Goal: Find specific page/section: Find specific page/section

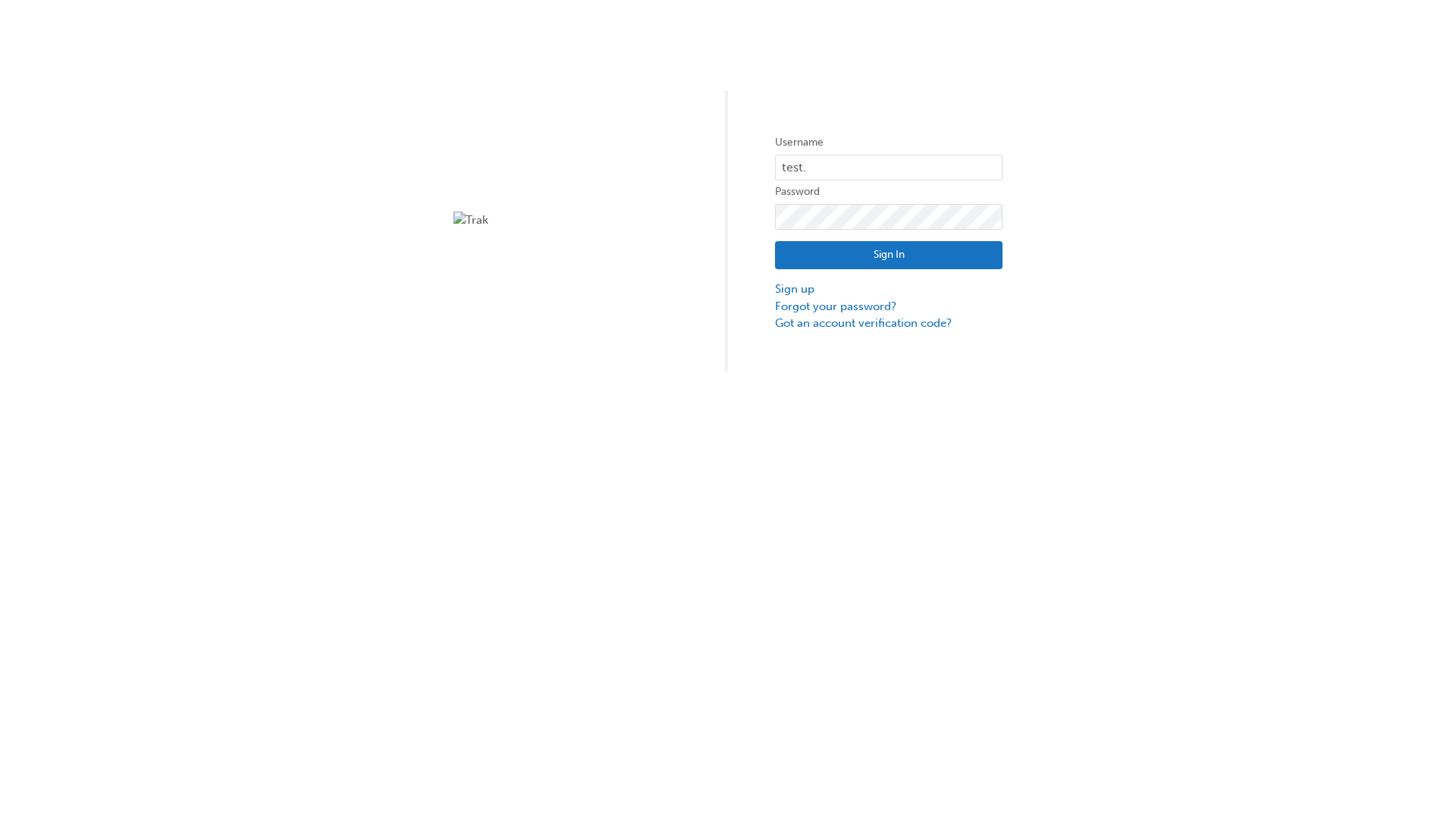
type input "test.e2e.user31"
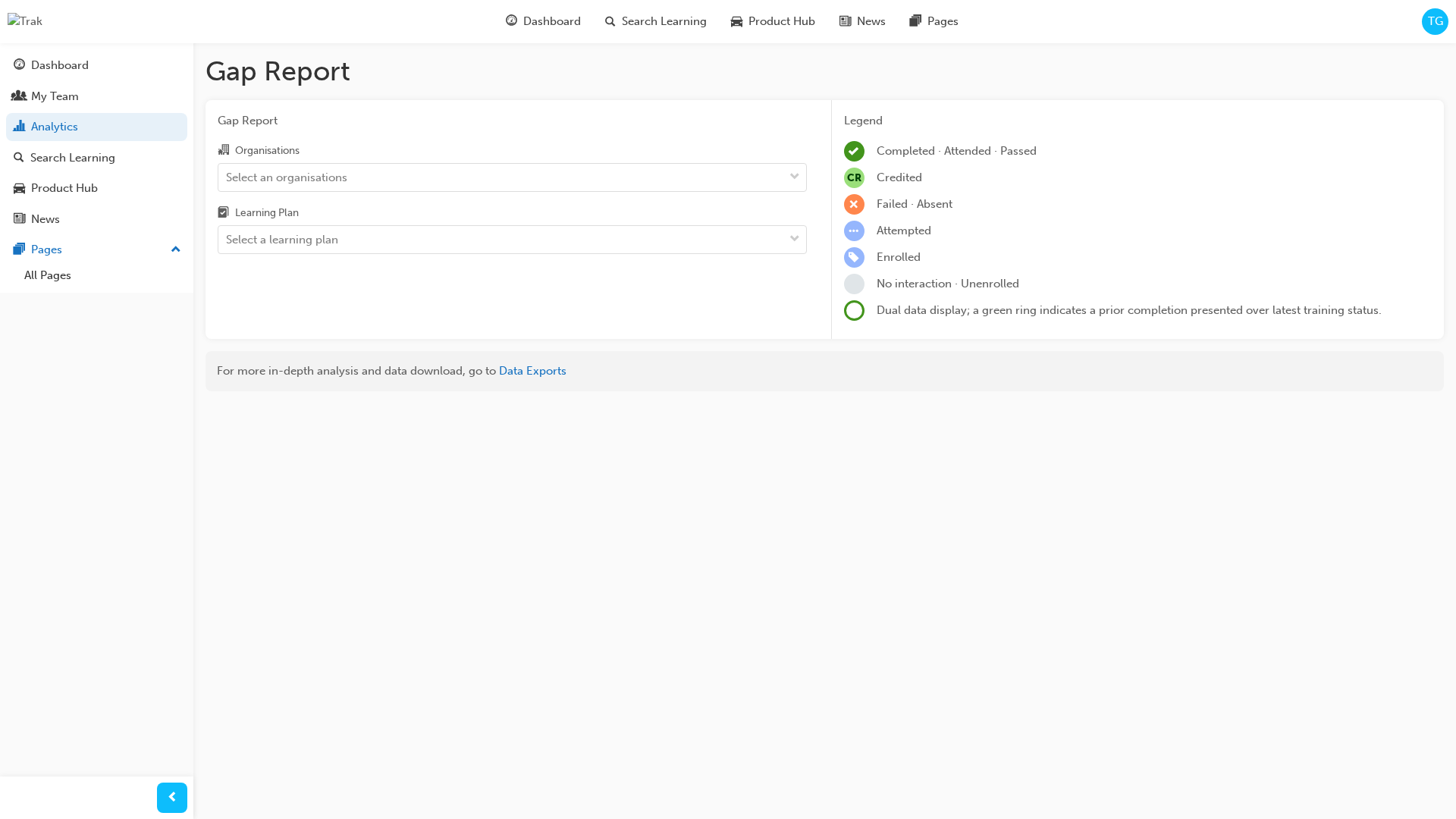
click at [228, 177] on input "Organisations Select an organisations" at bounding box center [227, 176] width 2 height 13
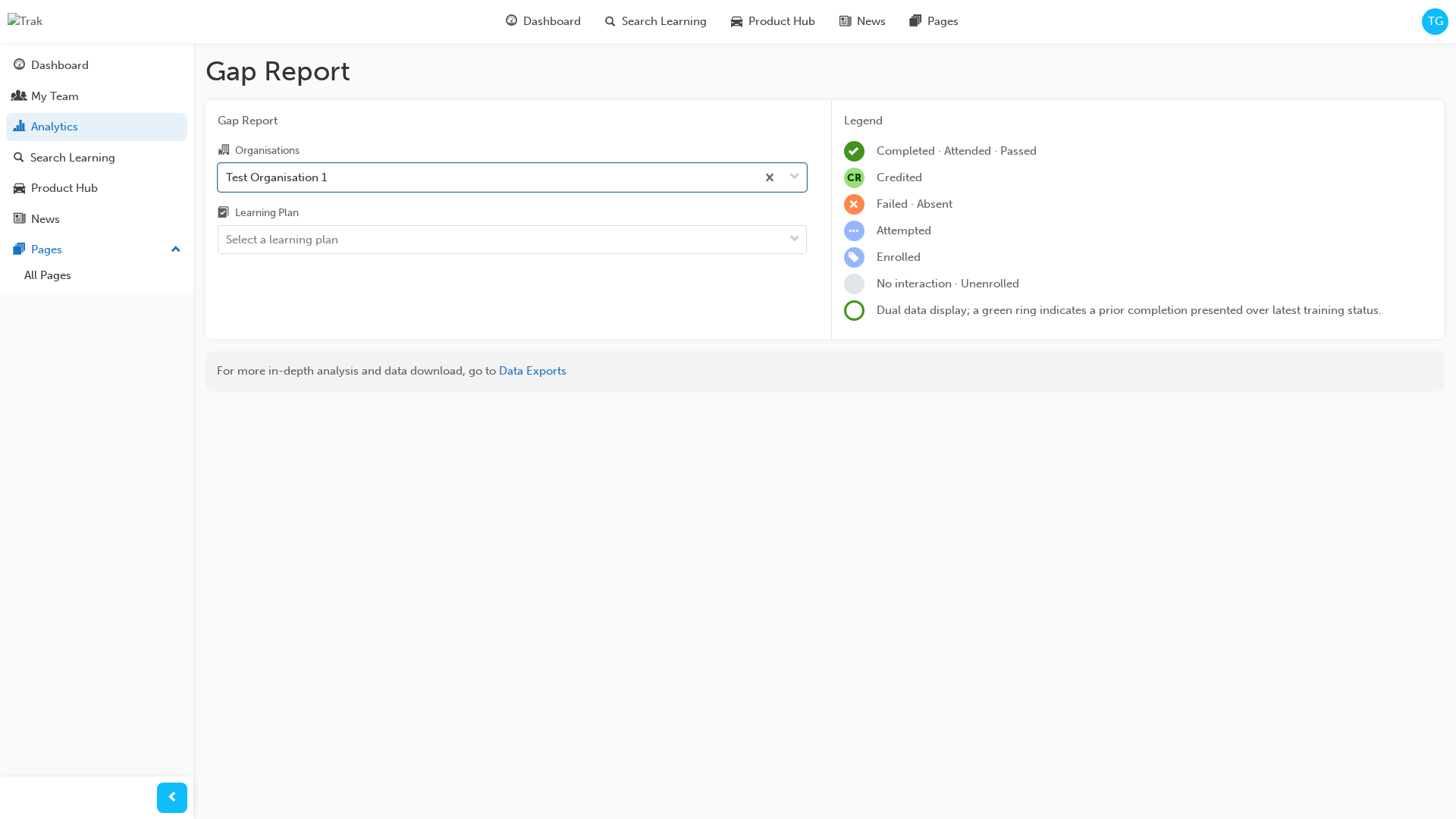
click at [228, 240] on input "Learning Plan Select a learning plan" at bounding box center [227, 239] width 2 height 13
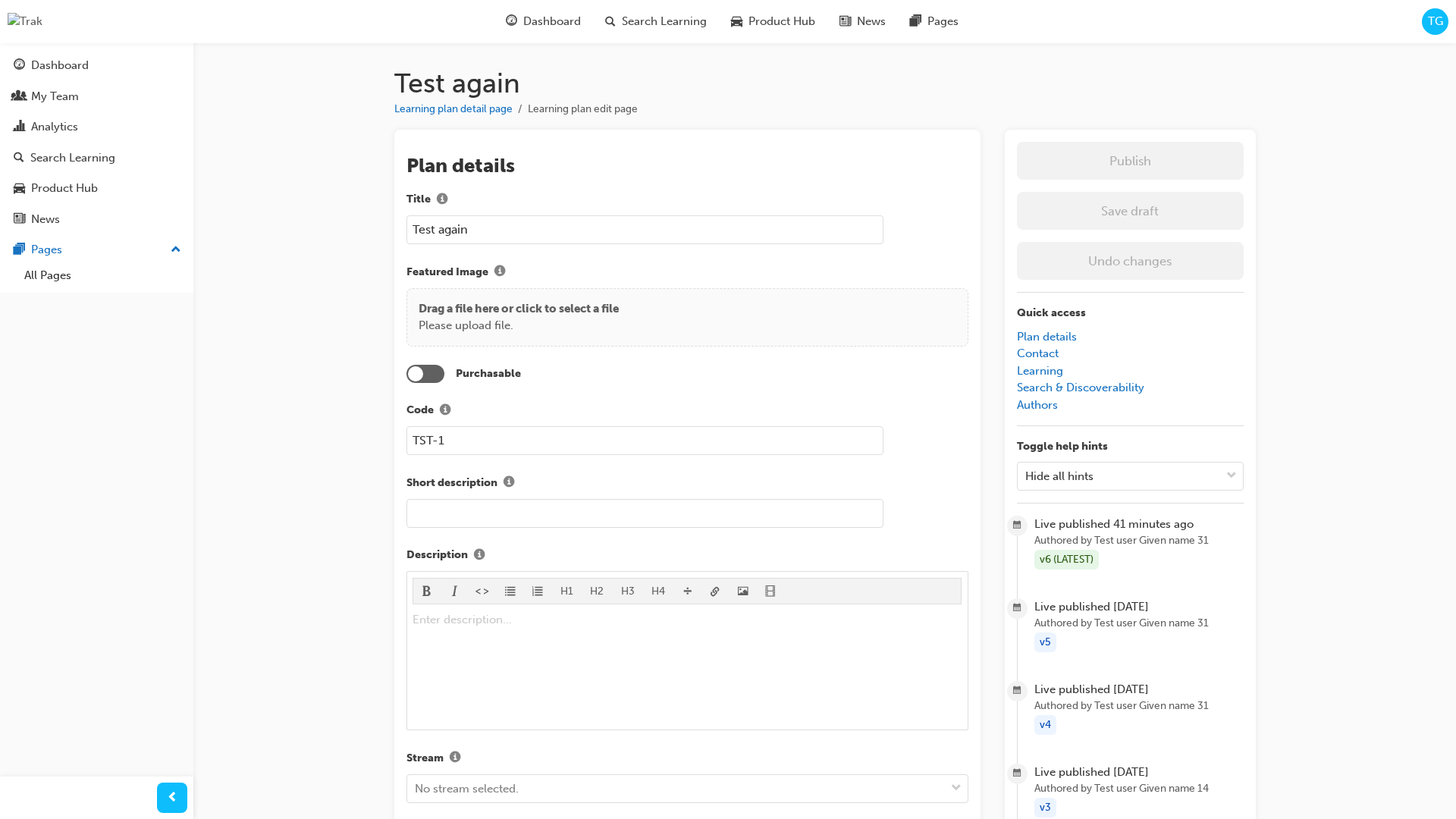
scroll to position [1606, 0]
